Goal: Check status: Check status

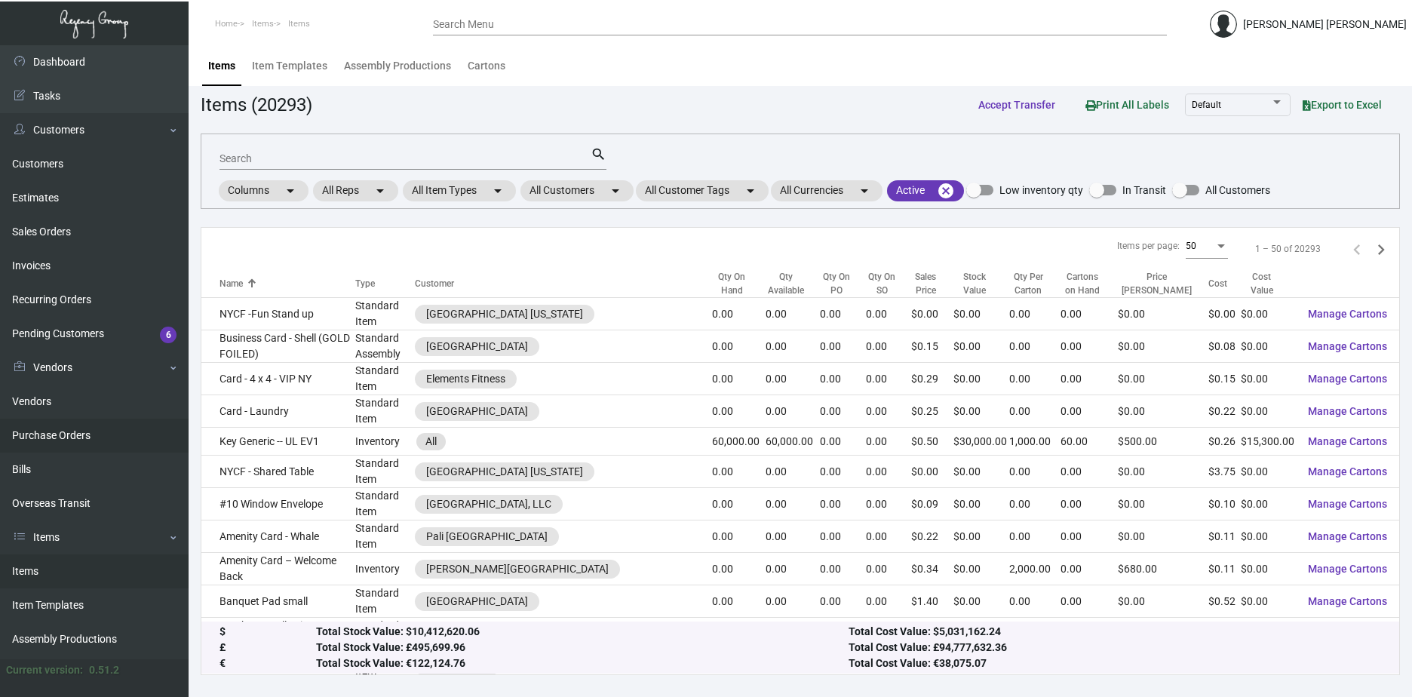
click at [66, 447] on link "Purchase Orders" at bounding box center [94, 436] width 189 height 34
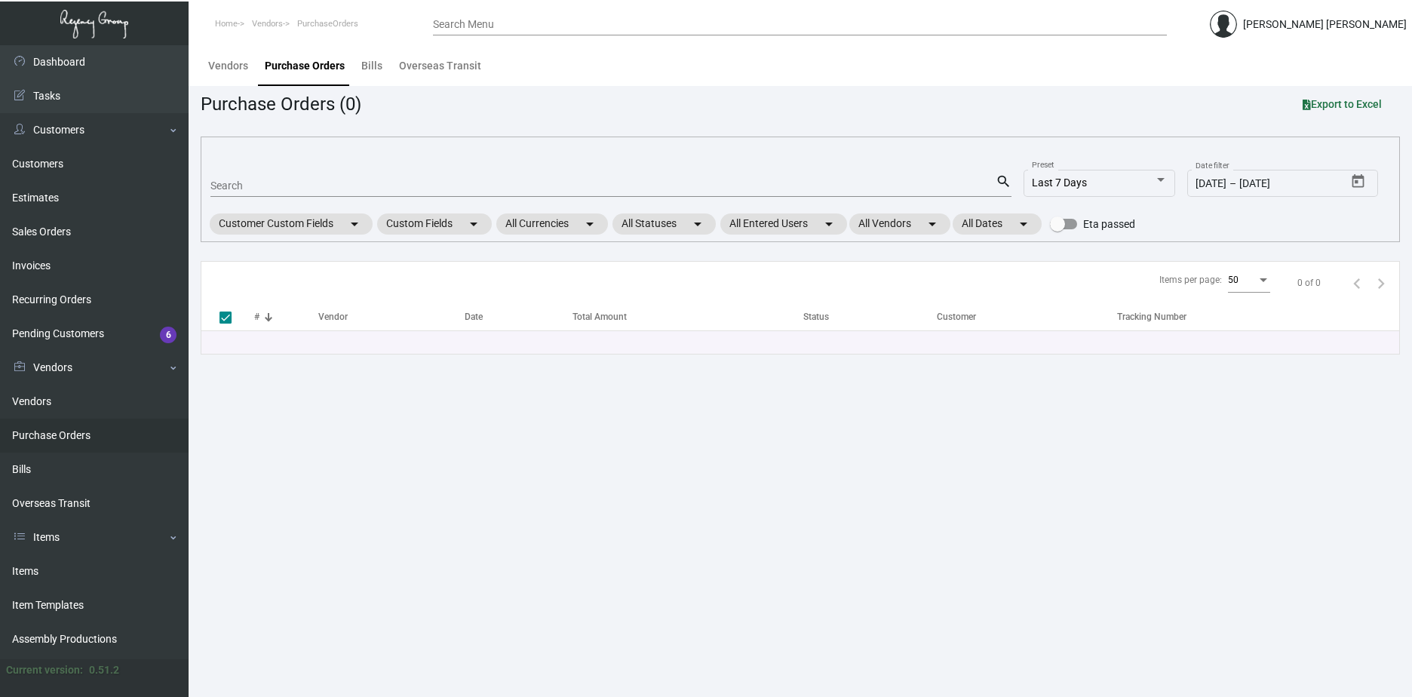
click at [341, 192] on input "Search" at bounding box center [602, 186] width 785 height 12
paste input "108489"
type input "108489"
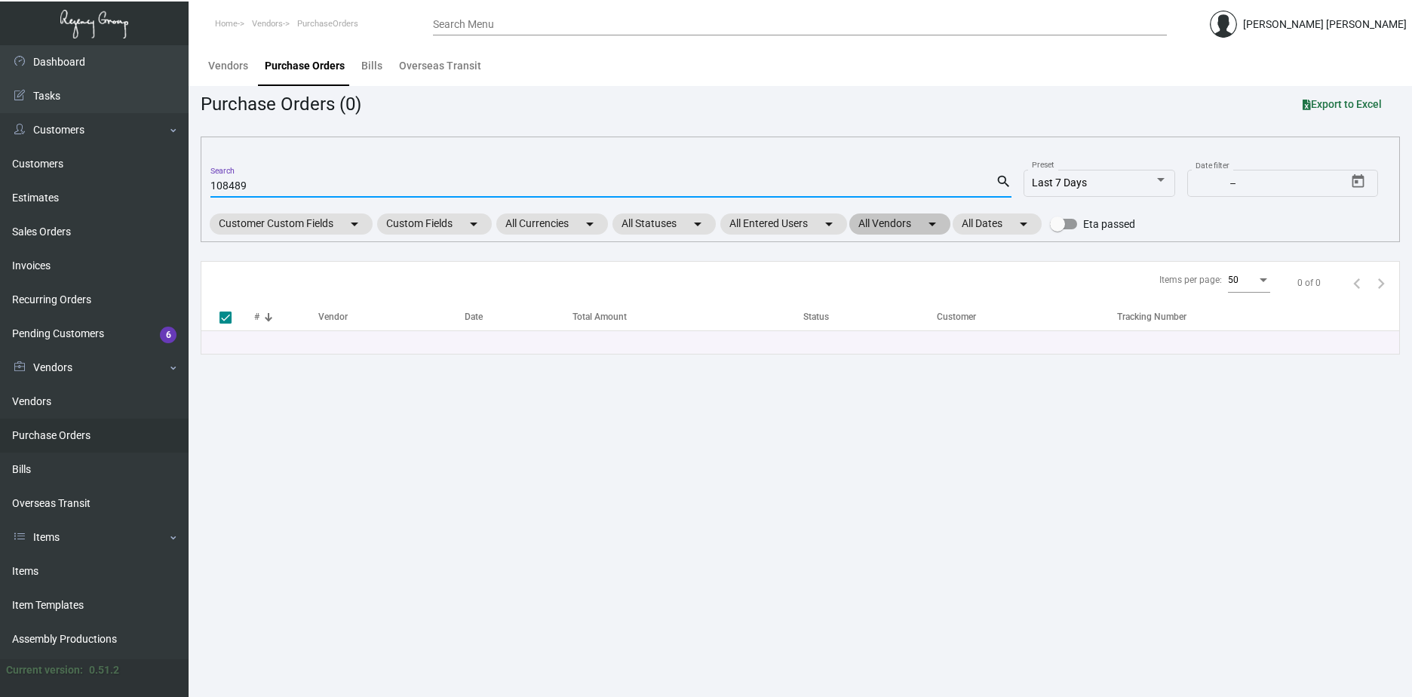
checkbox input "false"
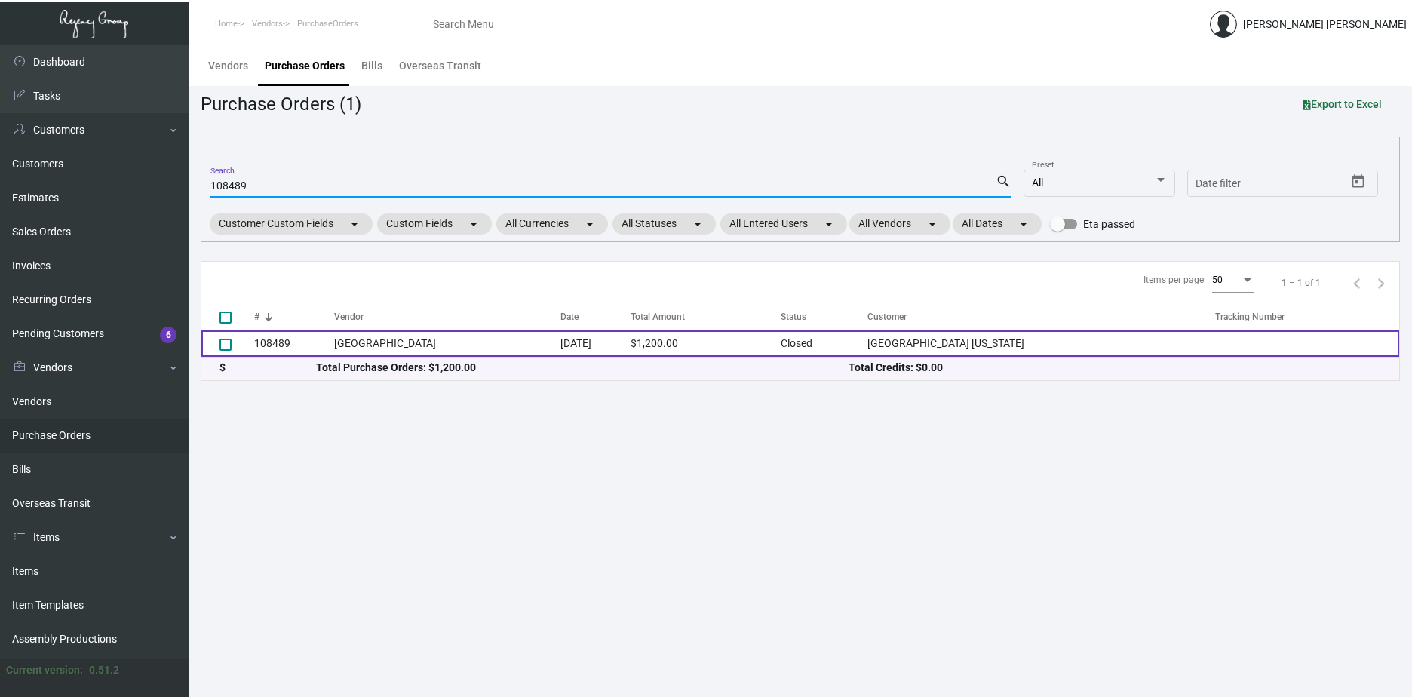
type input "108489"
click at [708, 349] on td "$1,200.00" at bounding box center [706, 343] width 150 height 26
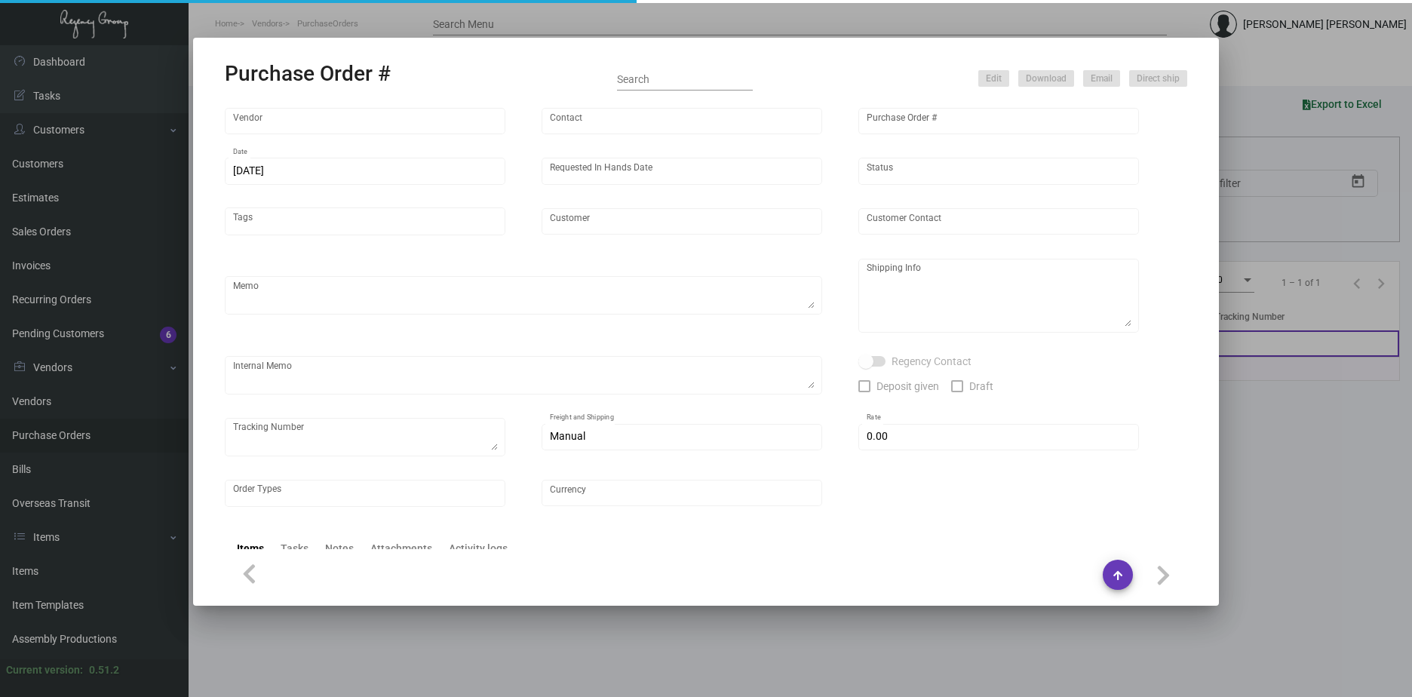
type input "[GEOGRAPHIC_DATA]"
type input "[PERSON_NAME]-Small"
type input "108489"
type input "[DATE]"
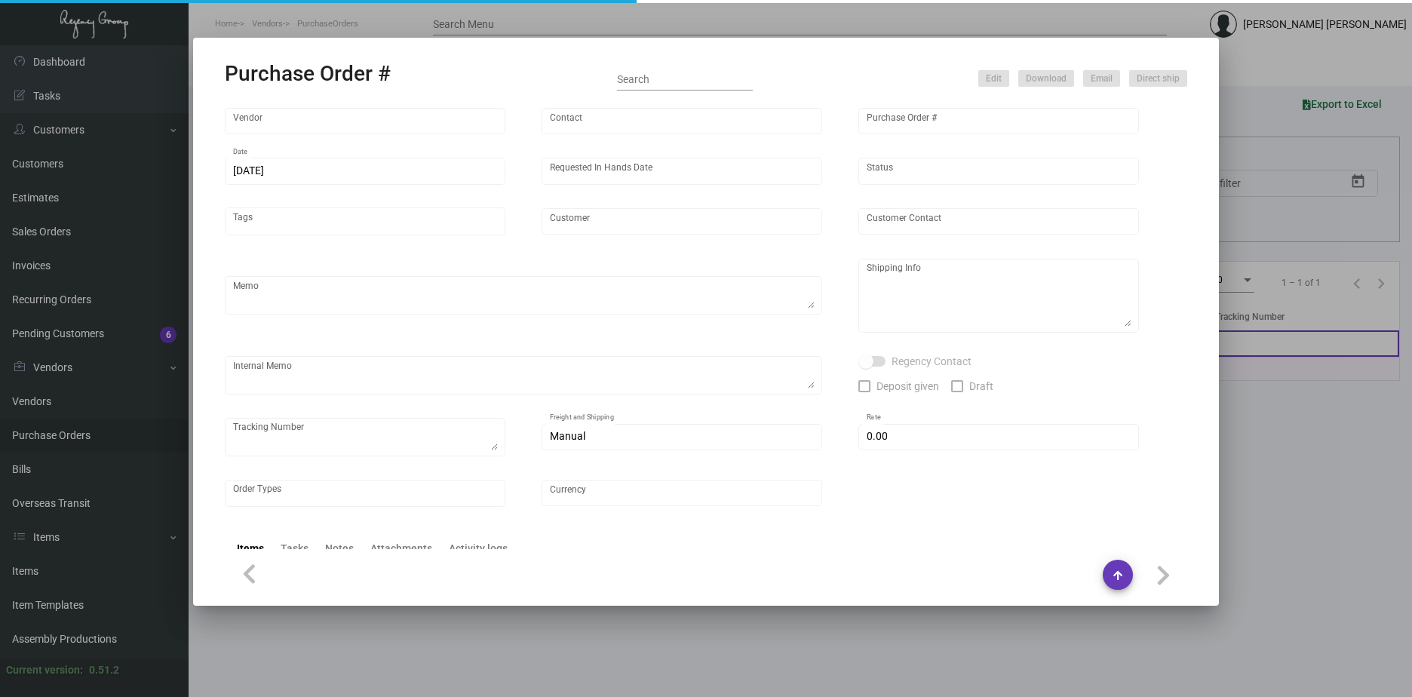
type input "[GEOGRAPHIC_DATA] [US_STATE]"
type textarea "Reorder - Purchase Order #94451 / Ship on UPS# 1AY276"
type textarea "Regency Group NJ - [PERSON_NAME] [STREET_ADDRESS]"
type textarea "12/4 - AP sent ACH."
checkbox input "true"
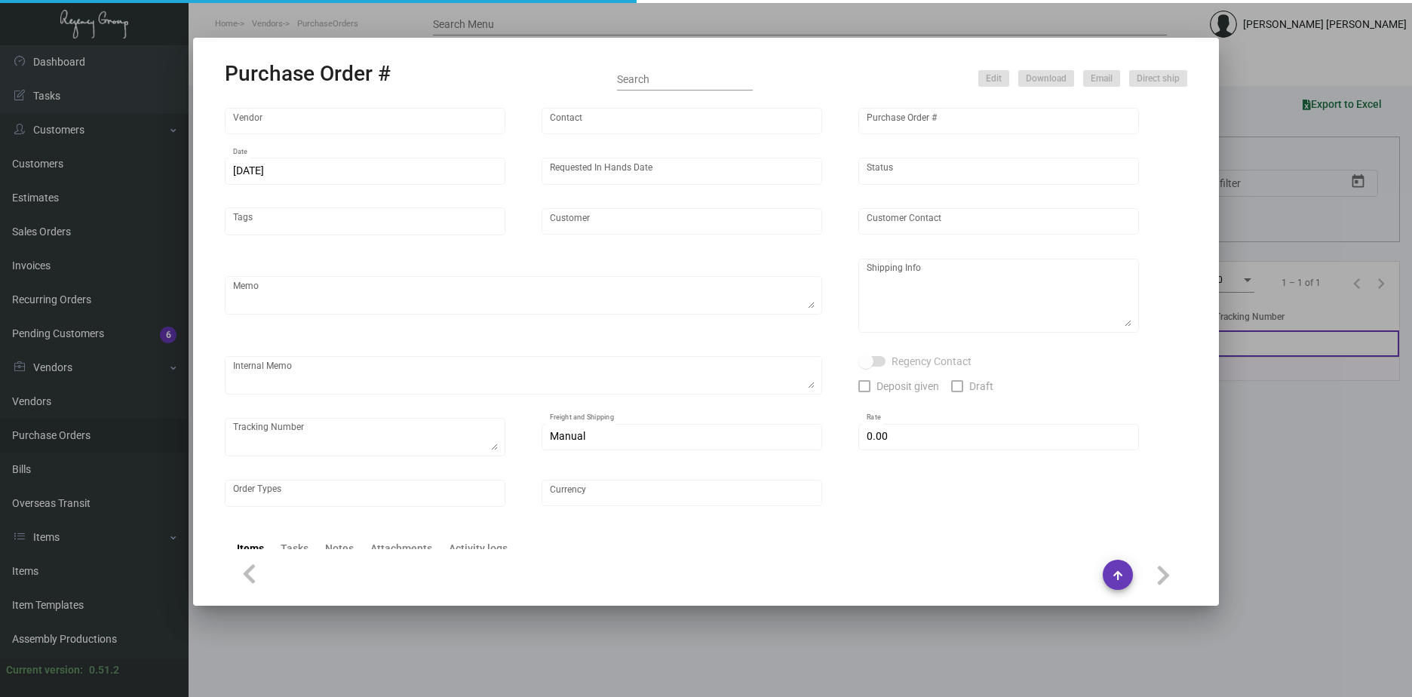
checkbox input "true"
type input "$ 0.00"
type input "United States Dollar $"
